Goal: Find specific page/section: Find specific page/section

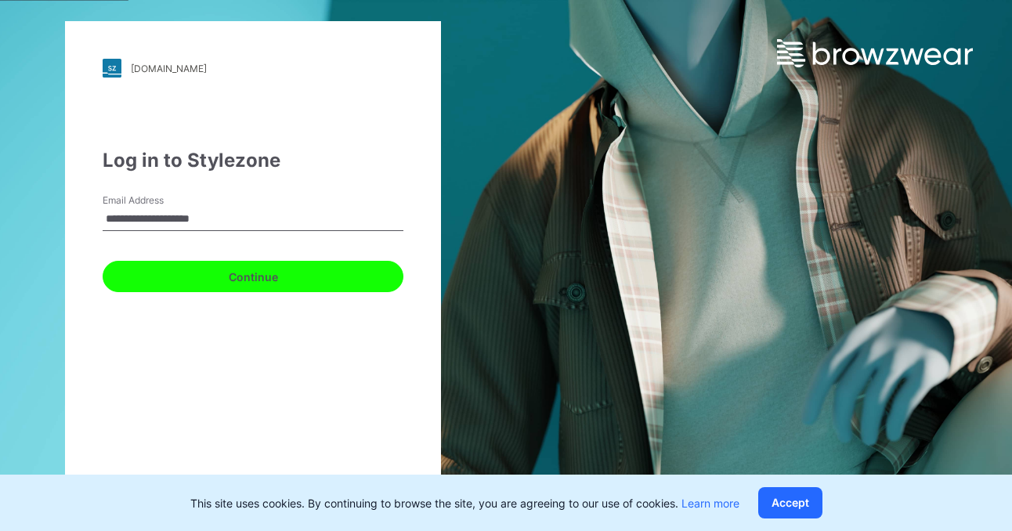
click at [275, 286] on button "Continue" at bounding box center [253, 276] width 301 height 31
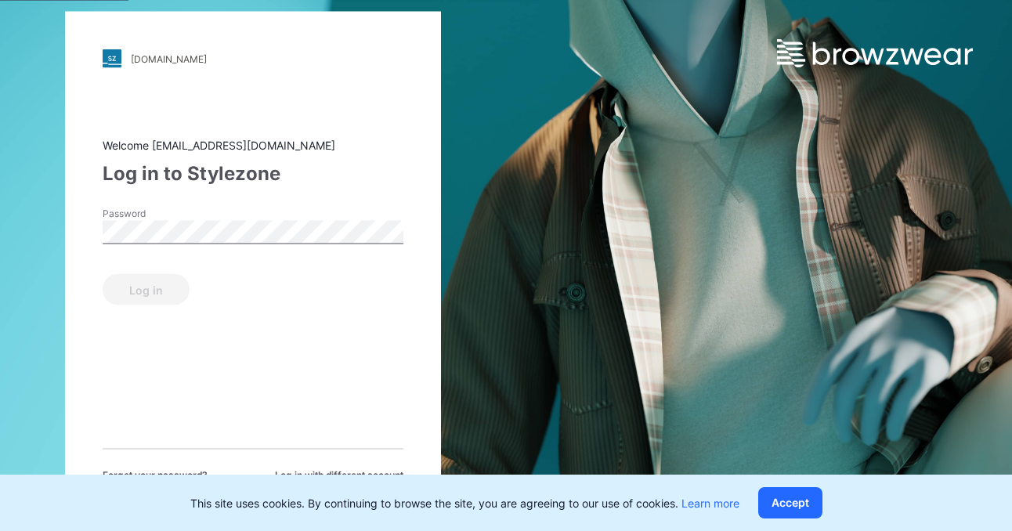
click at [243, 244] on div "Password" at bounding box center [253, 230] width 301 height 47
click at [140, 289] on button "Log in" at bounding box center [146, 289] width 87 height 31
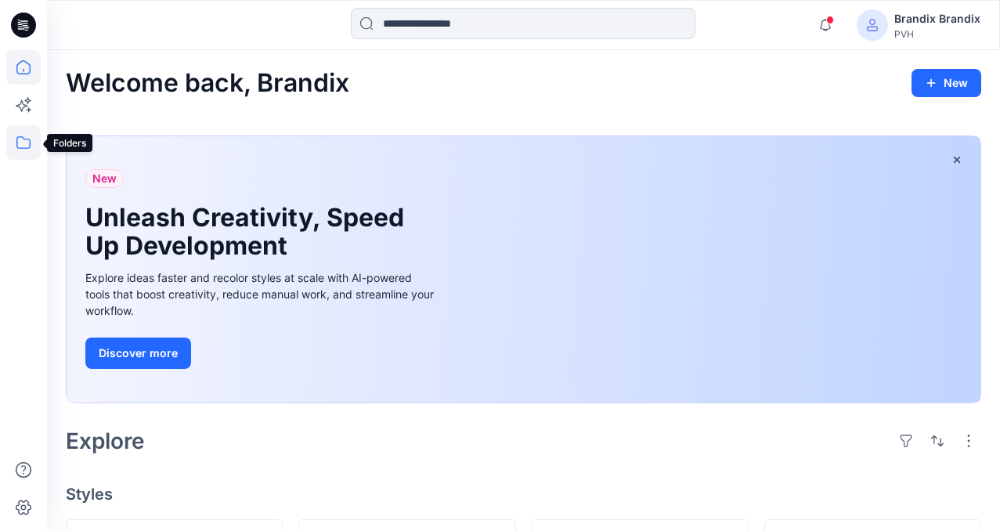
click at [24, 141] on icon at bounding box center [23, 142] width 34 height 34
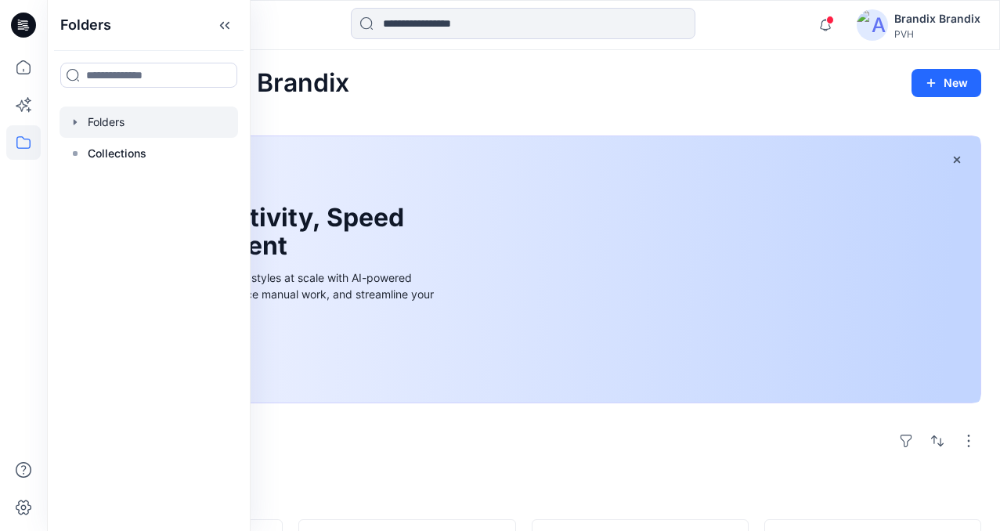
click at [94, 119] on div at bounding box center [149, 121] width 179 height 31
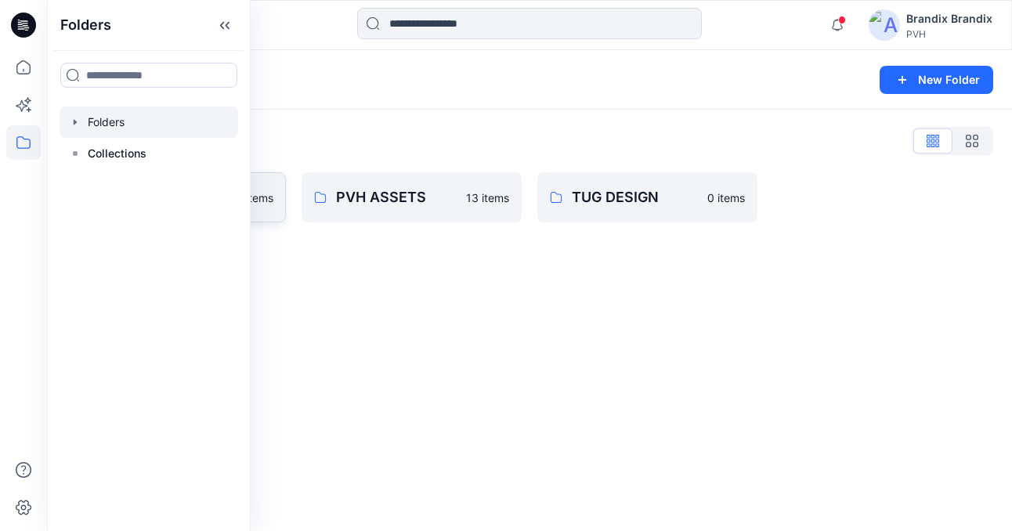
click at [273, 197] on link "Brandix 0 items" at bounding box center [176, 197] width 220 height 50
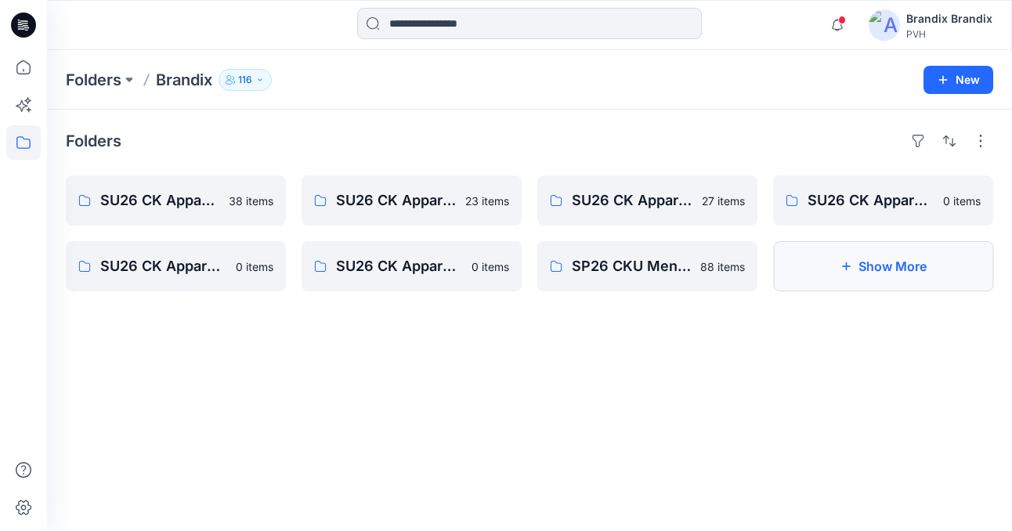
click at [847, 272] on button "Show More" at bounding box center [883, 266] width 220 height 50
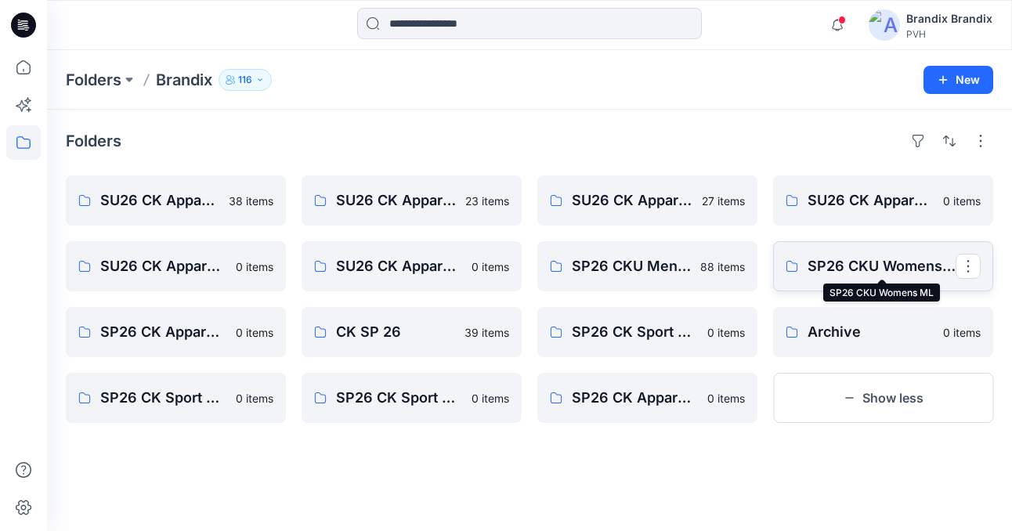
click at [835, 272] on p "SP26 CKU Womens ML" at bounding box center [881, 266] width 148 height 22
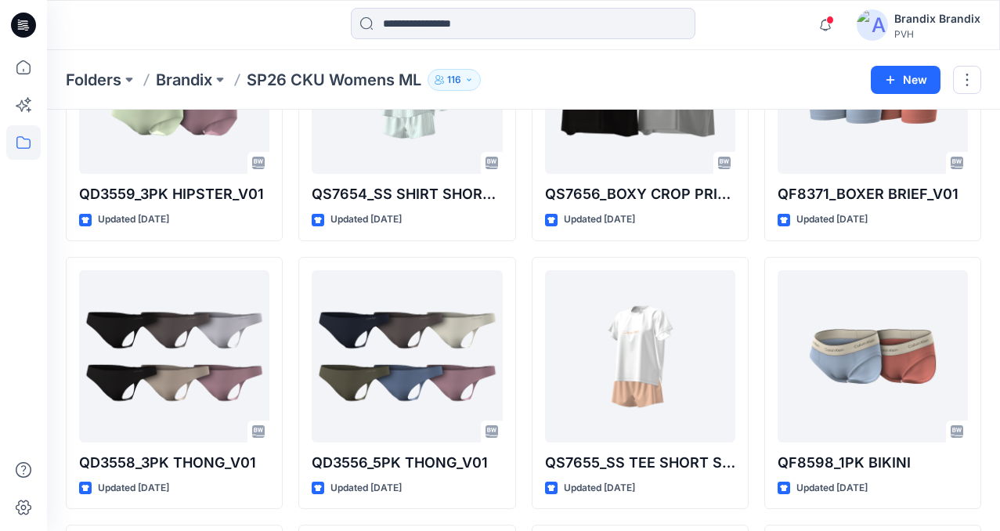
scroll to position [1763, 0]
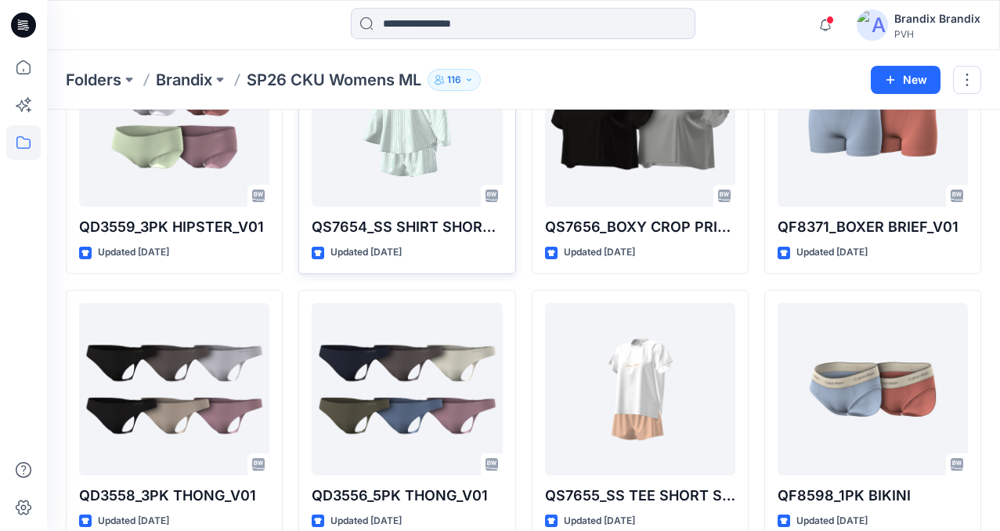
drag, startPoint x: 31, startPoint y: 402, endPoint x: 351, endPoint y: 214, distance: 371.0
click at [31, 399] on div at bounding box center [23, 290] width 34 height 481
click at [626, 36] on input at bounding box center [523, 23] width 344 height 31
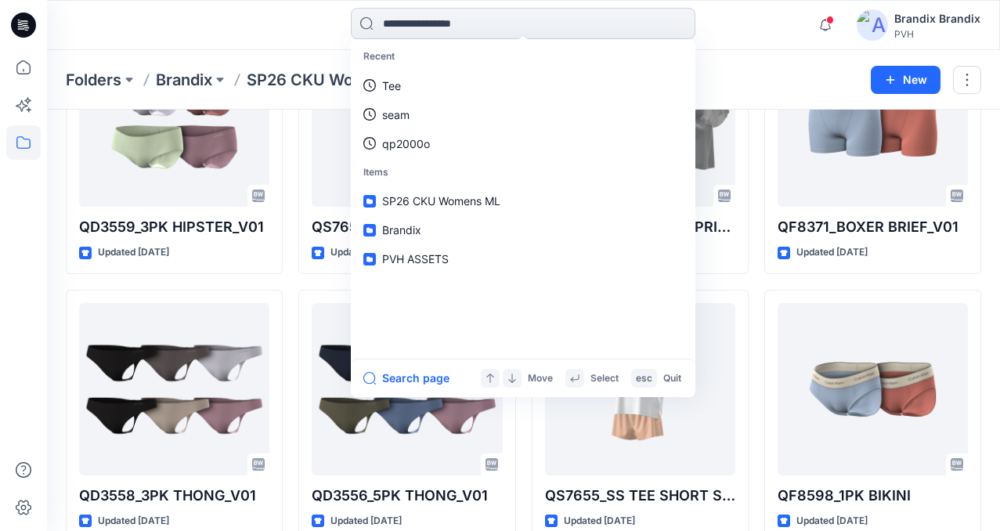
click at [536, 20] on input at bounding box center [523, 23] width 344 height 31
type input "****"
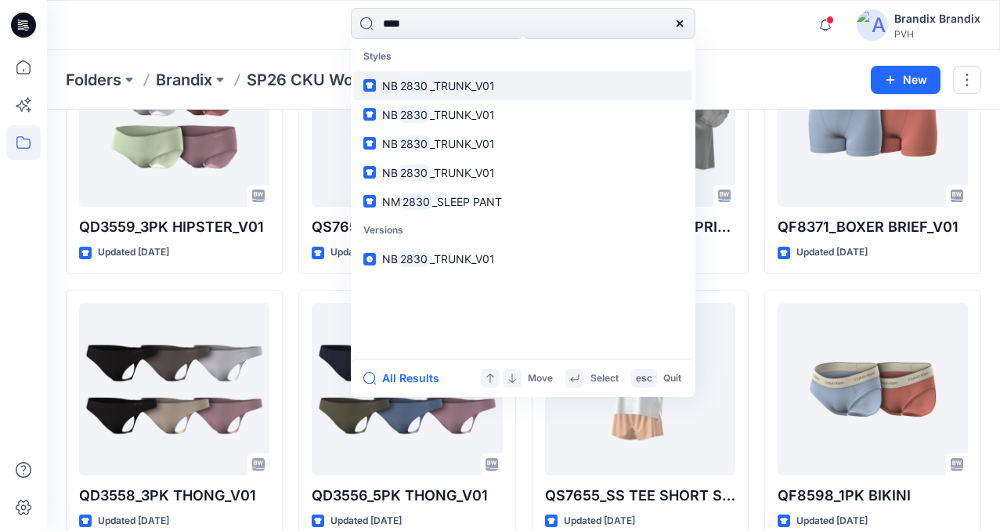
click at [447, 88] on span "_TRUNK_V01" at bounding box center [462, 85] width 65 height 13
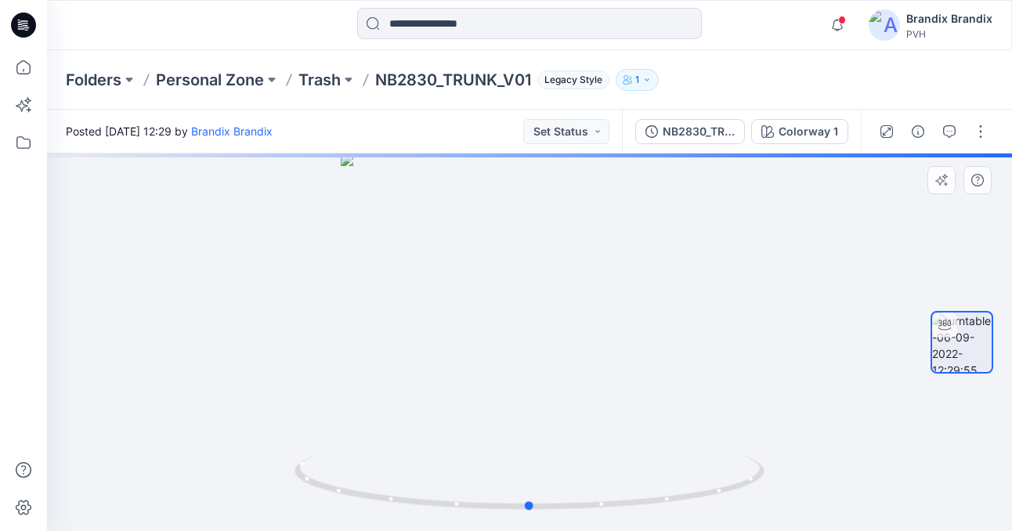
click at [435, 290] on div at bounding box center [529, 341] width 965 height 377
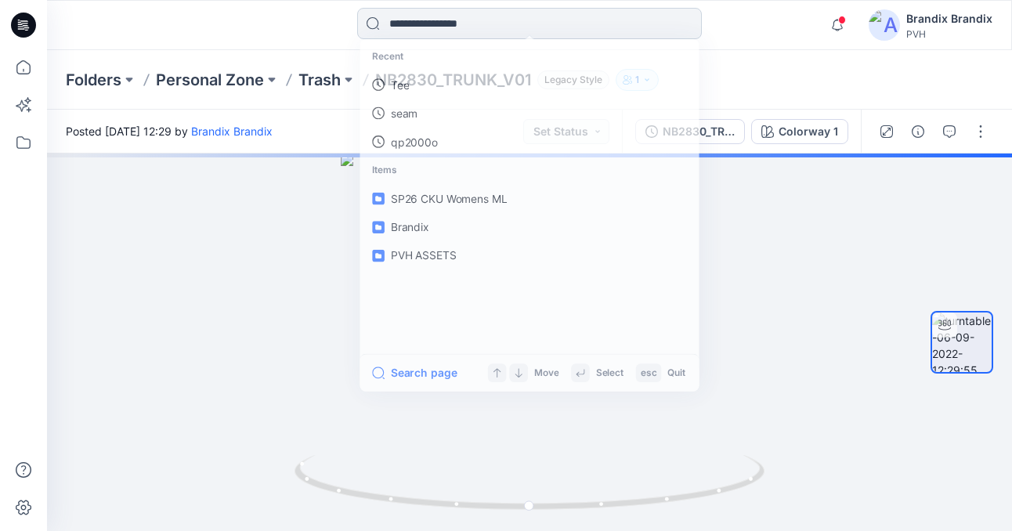
click at [537, 20] on input at bounding box center [529, 23] width 344 height 31
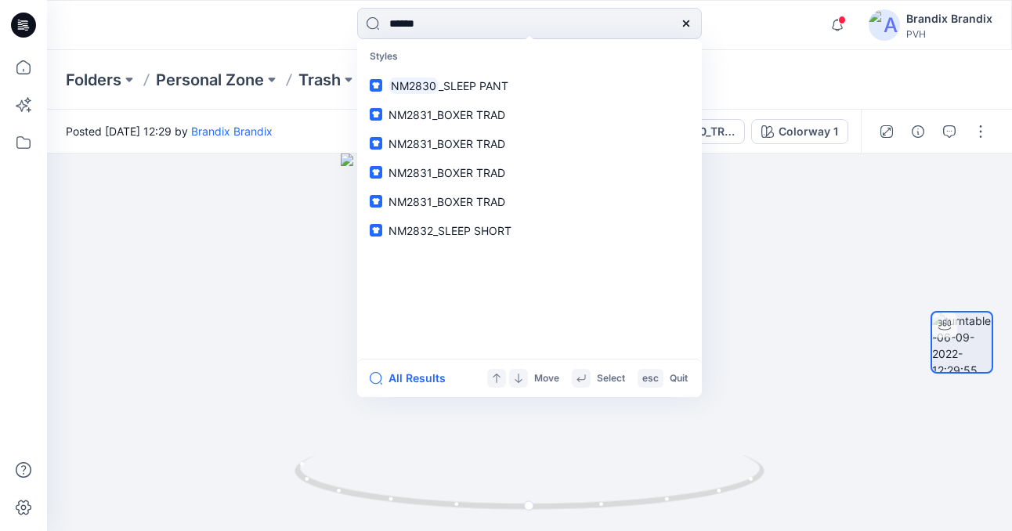
type input "******"
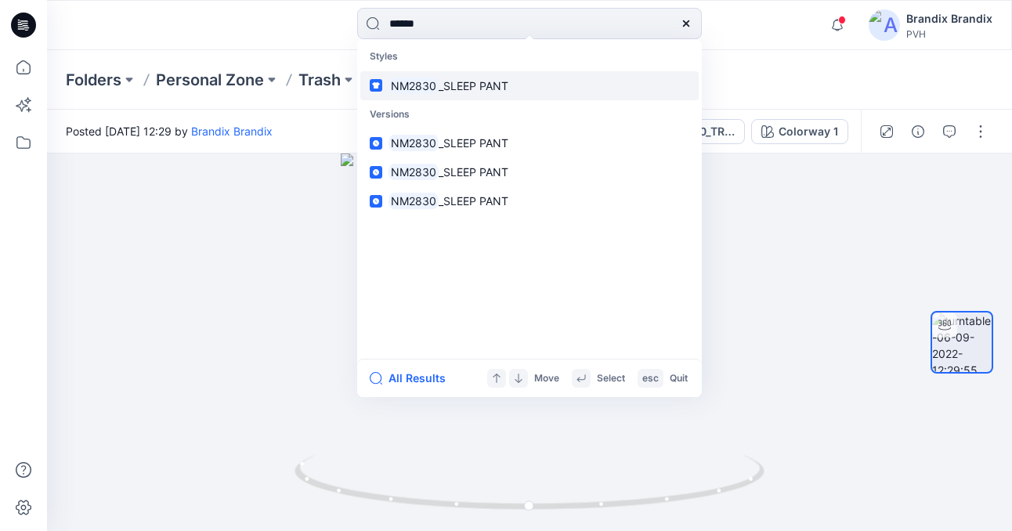
click at [474, 88] on span "_SLEEP PANT" at bounding box center [473, 85] width 70 height 13
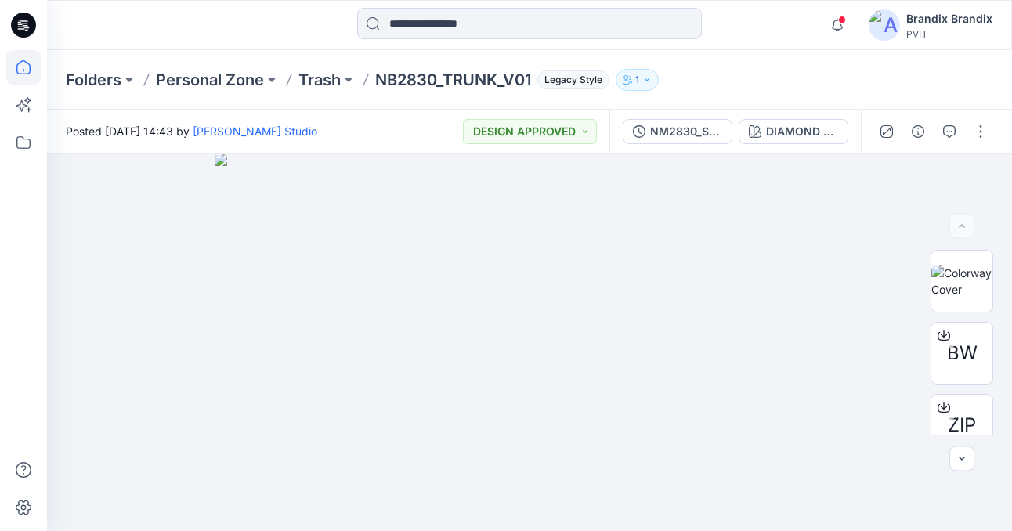
click at [15, 63] on icon at bounding box center [23, 67] width 34 height 34
